Goal: Find specific page/section: Find specific page/section

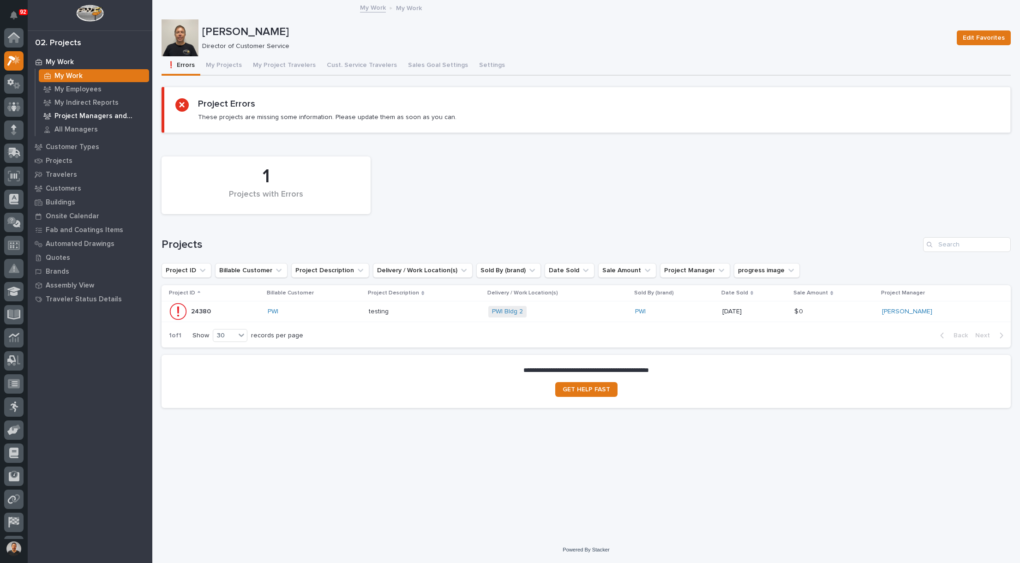
scroll to position [23, 0]
click at [16, 81] on icon at bounding box center [13, 83] width 13 height 11
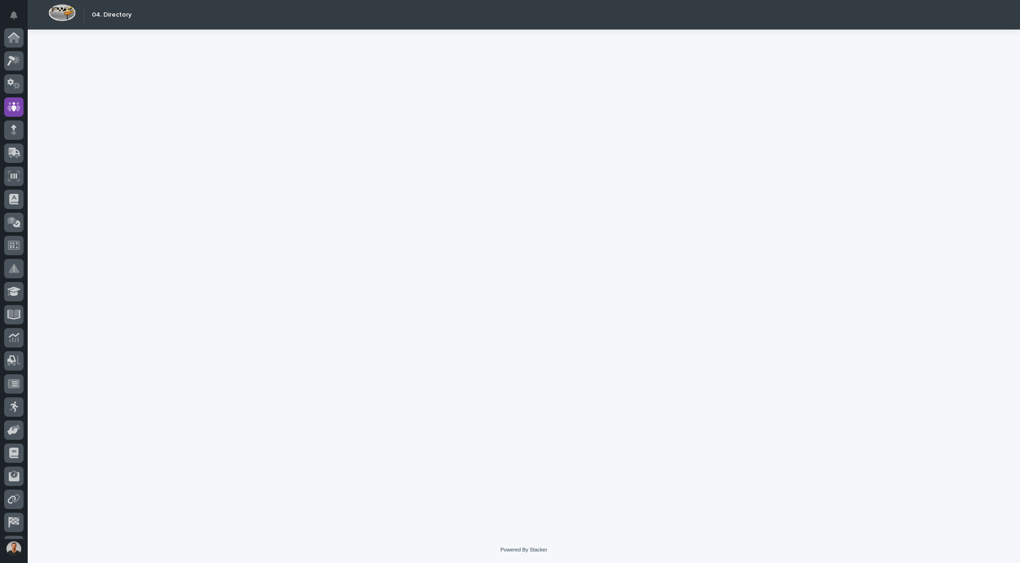
scroll to position [43, 0]
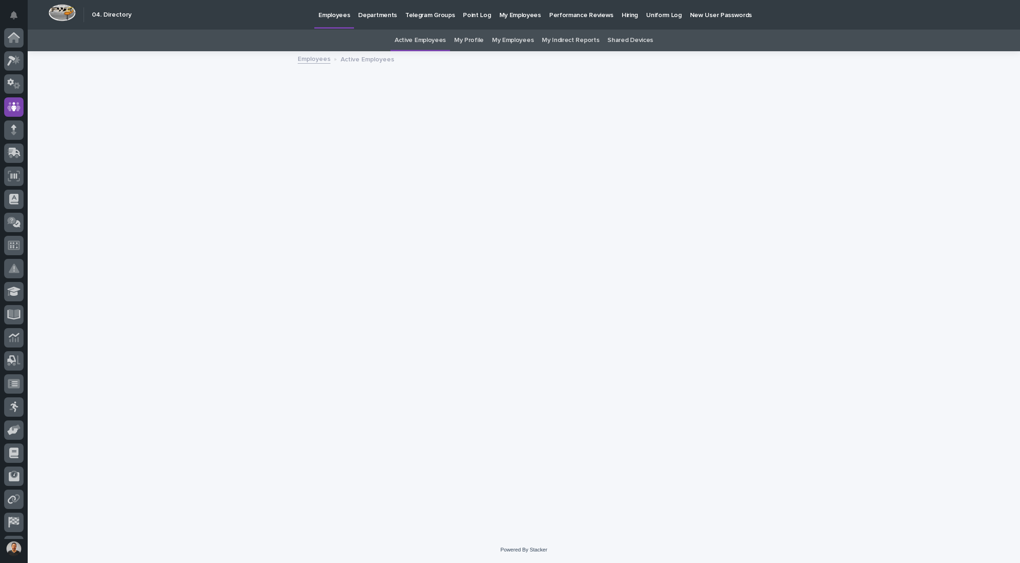
scroll to position [43, 0]
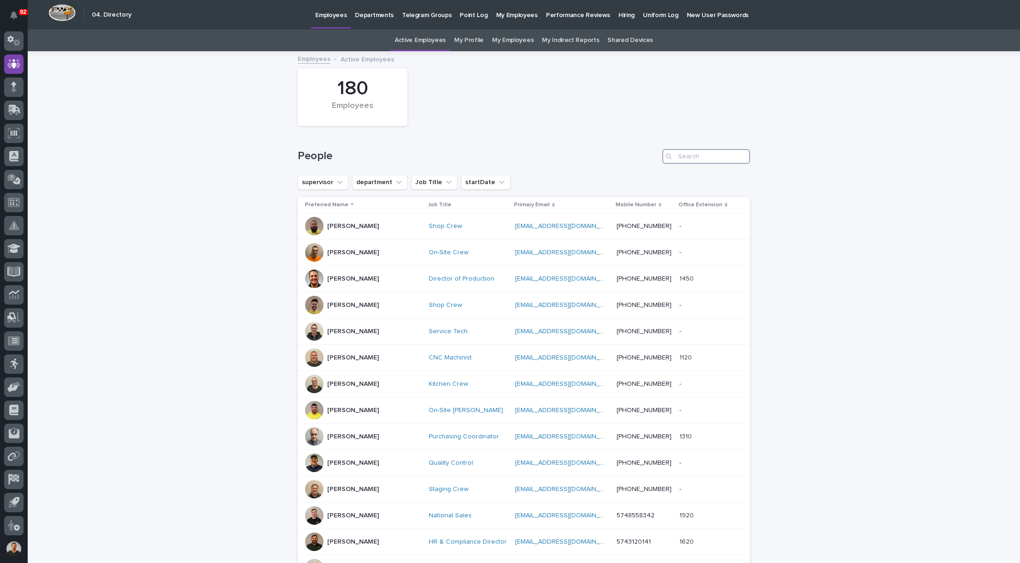
click at [693, 155] on input "Search" at bounding box center [707, 156] width 88 height 15
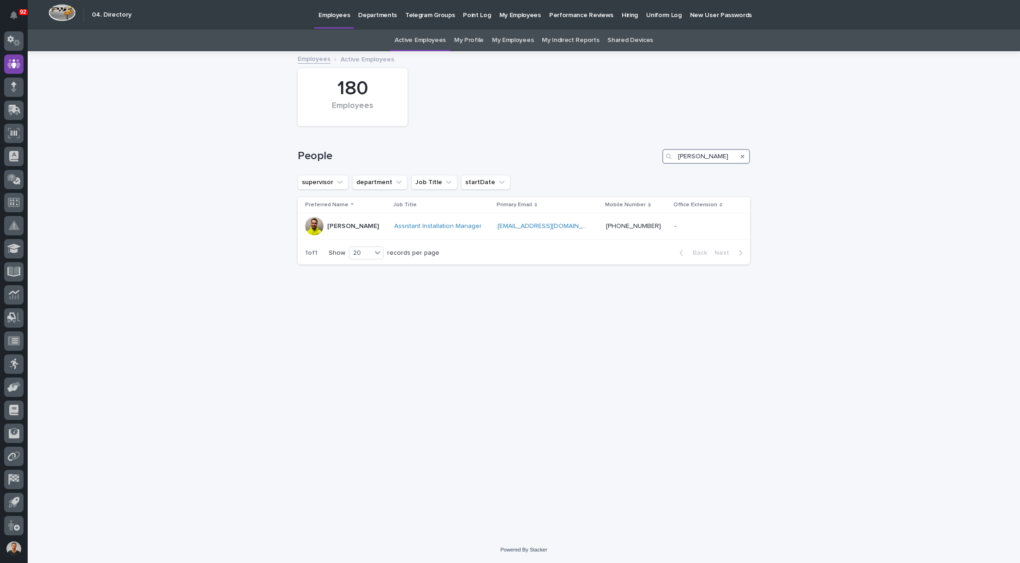
type input "[PERSON_NAME]"
